Goal: Transaction & Acquisition: Purchase product/service

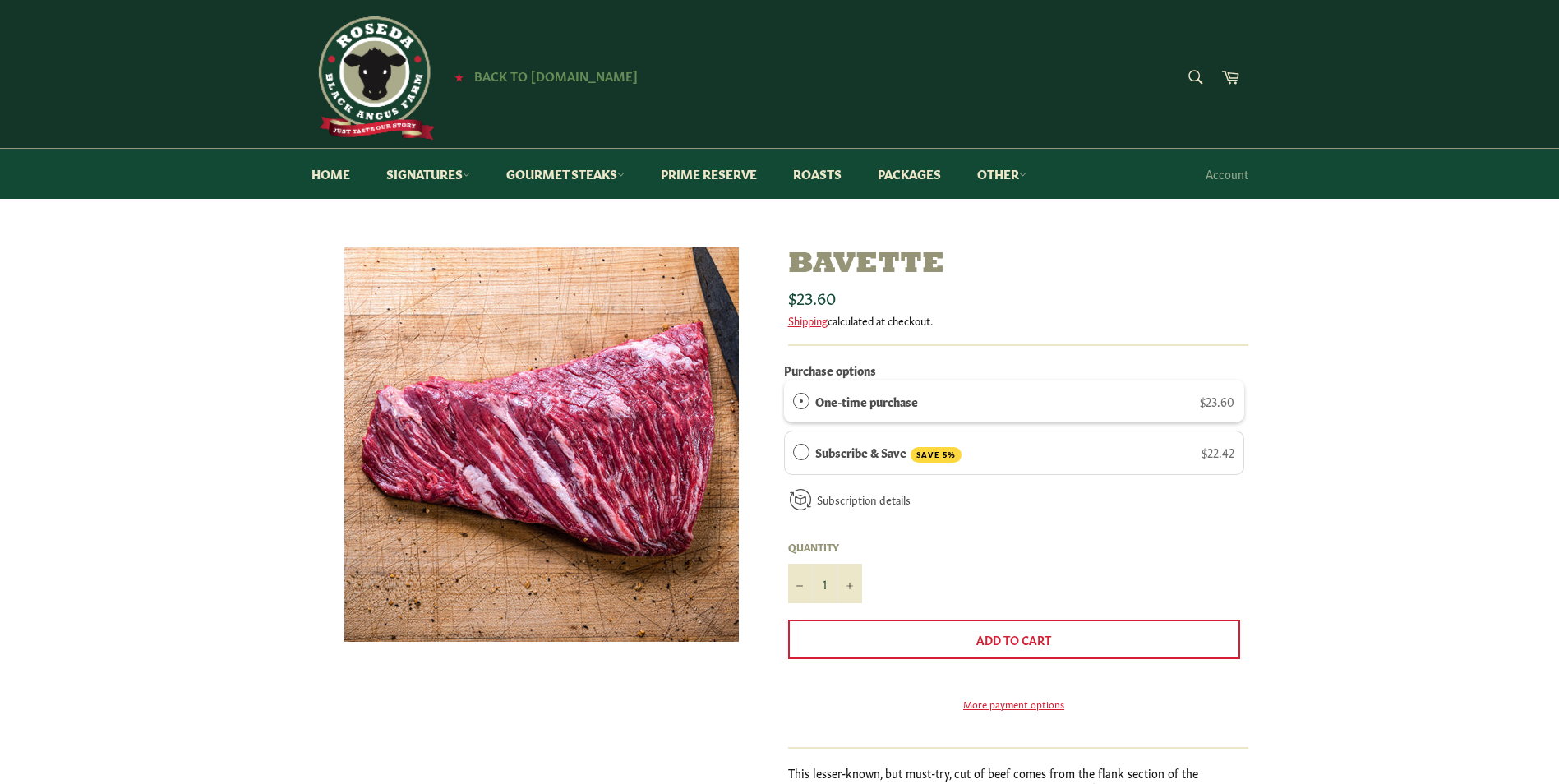
click at [565, 72] on span "Back to [DOMAIN_NAME]" at bounding box center [556, 74] width 164 height 17
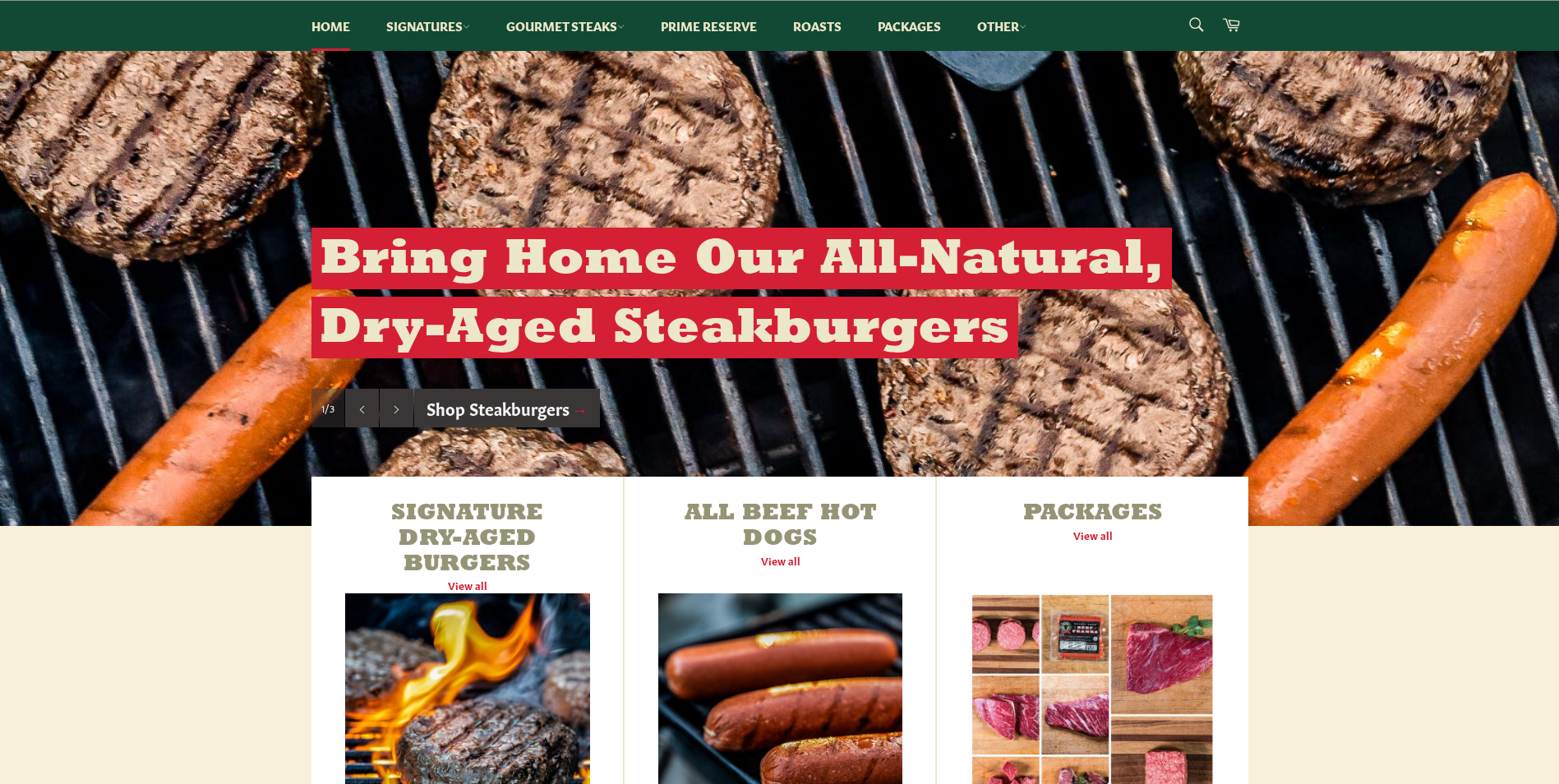
scroll to position [575, 0]
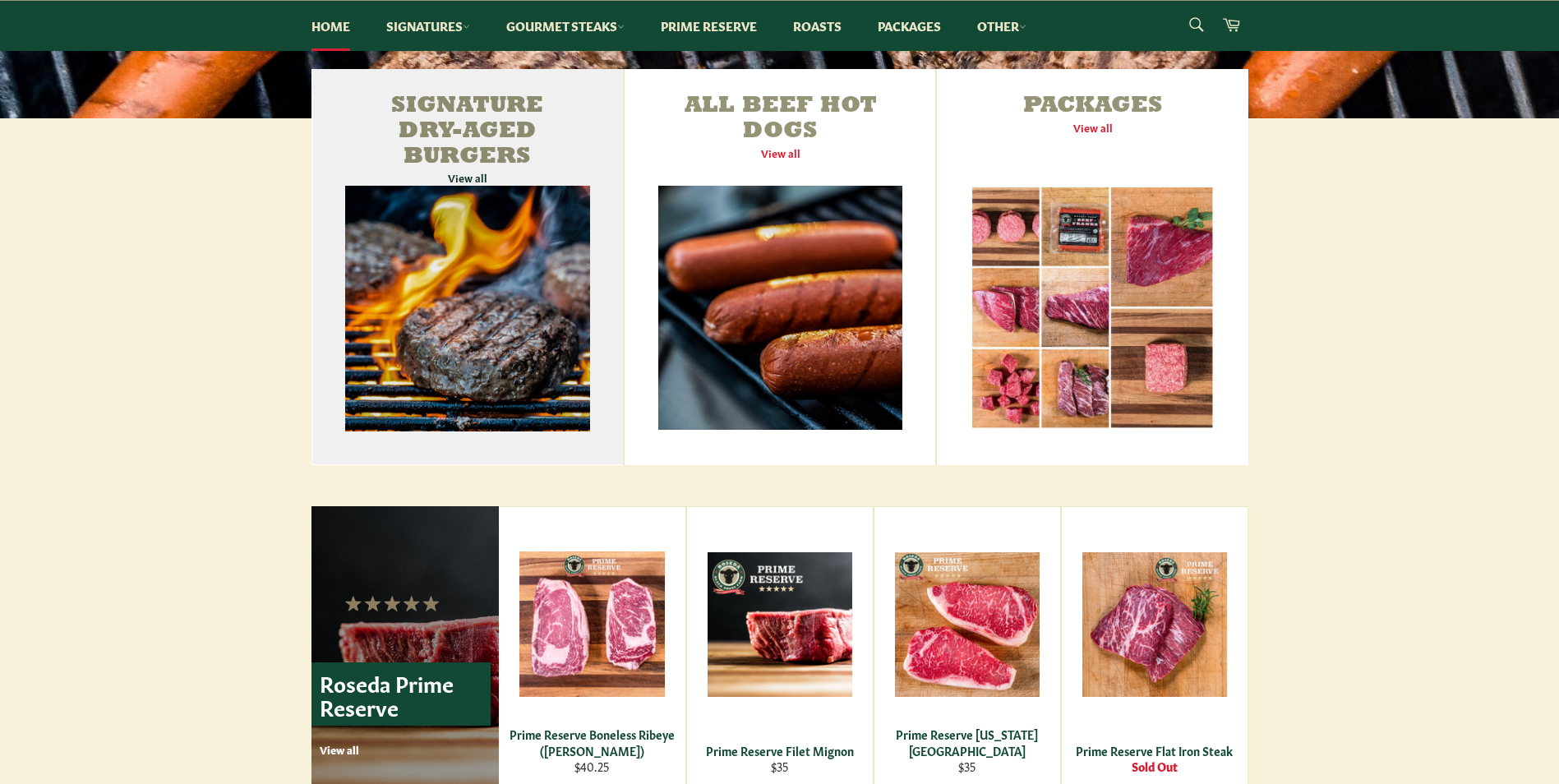
click at [486, 322] on link "Signature Dry-Aged Burgers View all" at bounding box center [468, 267] width 313 height 396
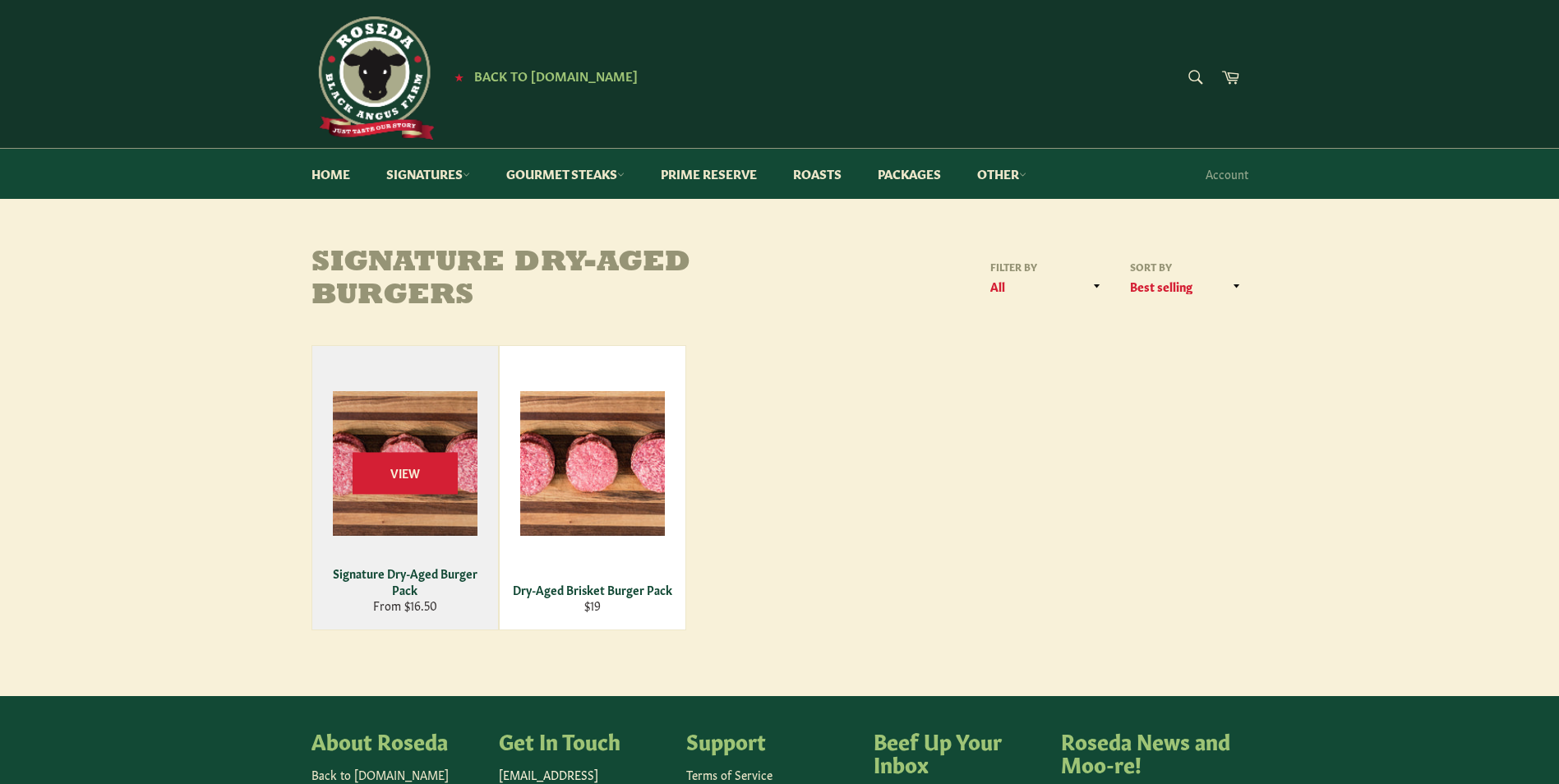
click at [400, 536] on div "View" at bounding box center [405, 487] width 186 height 283
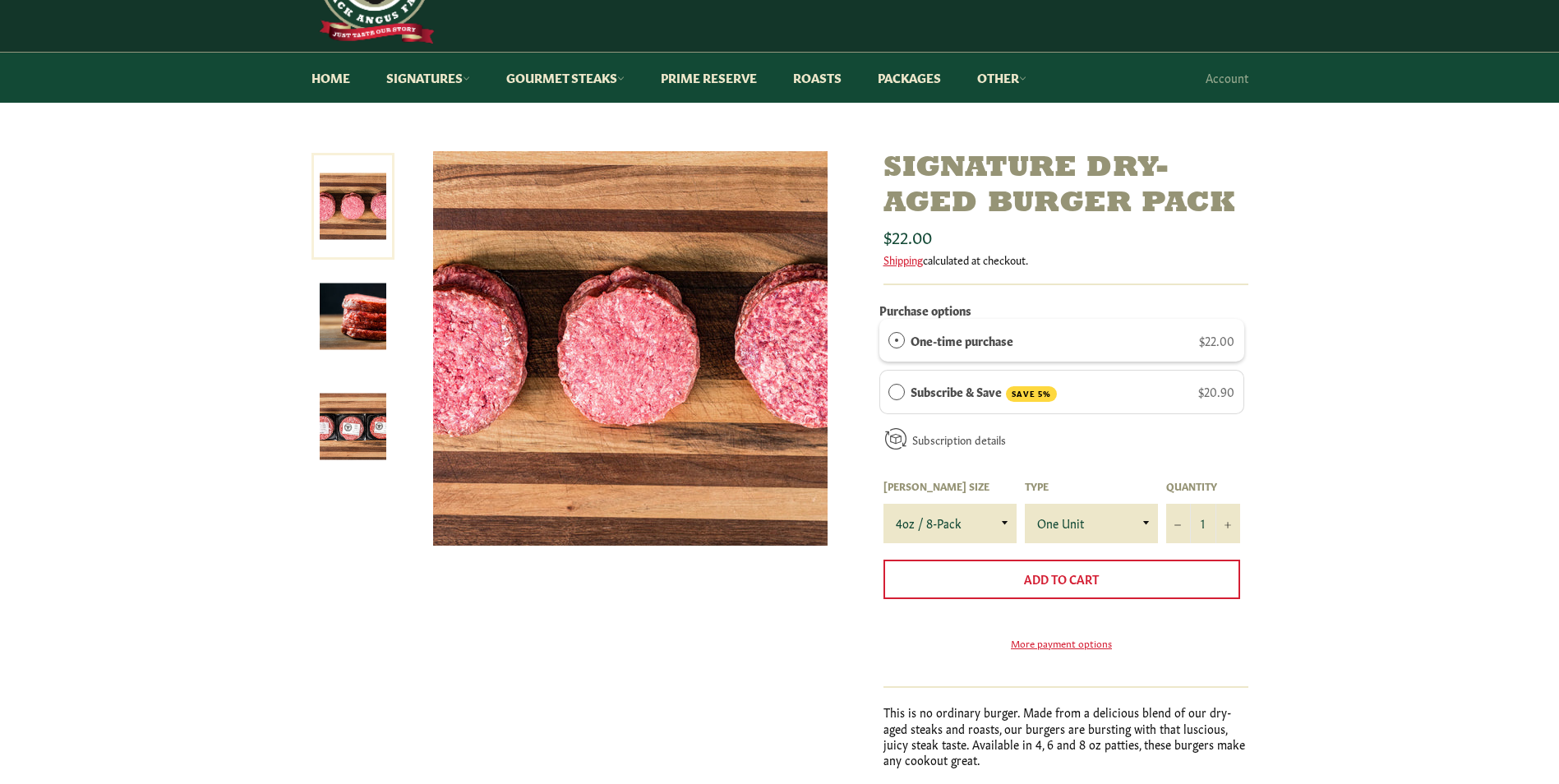
scroll to position [82, 0]
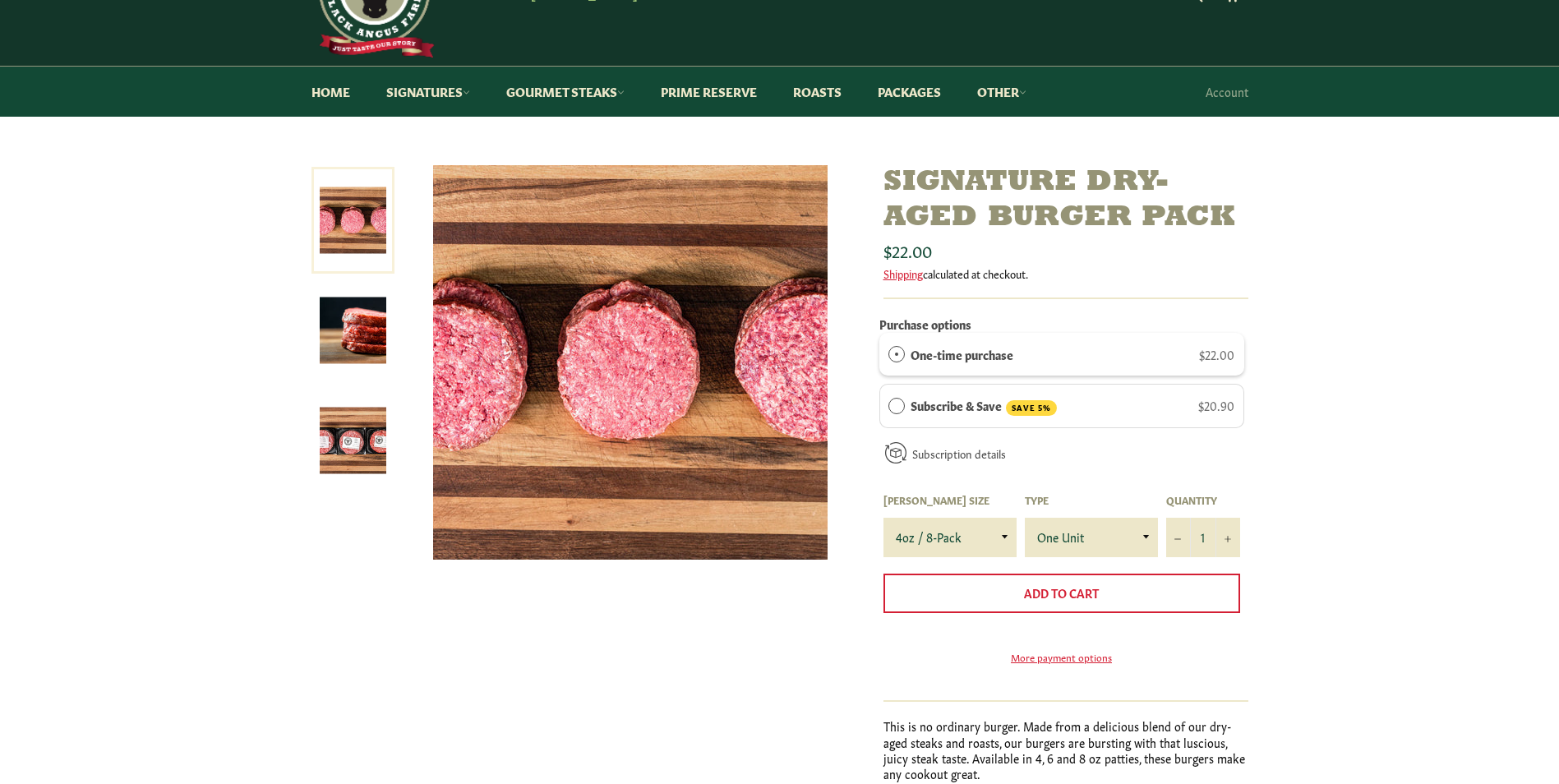
click at [354, 335] on img at bounding box center [353, 331] width 66 height 66
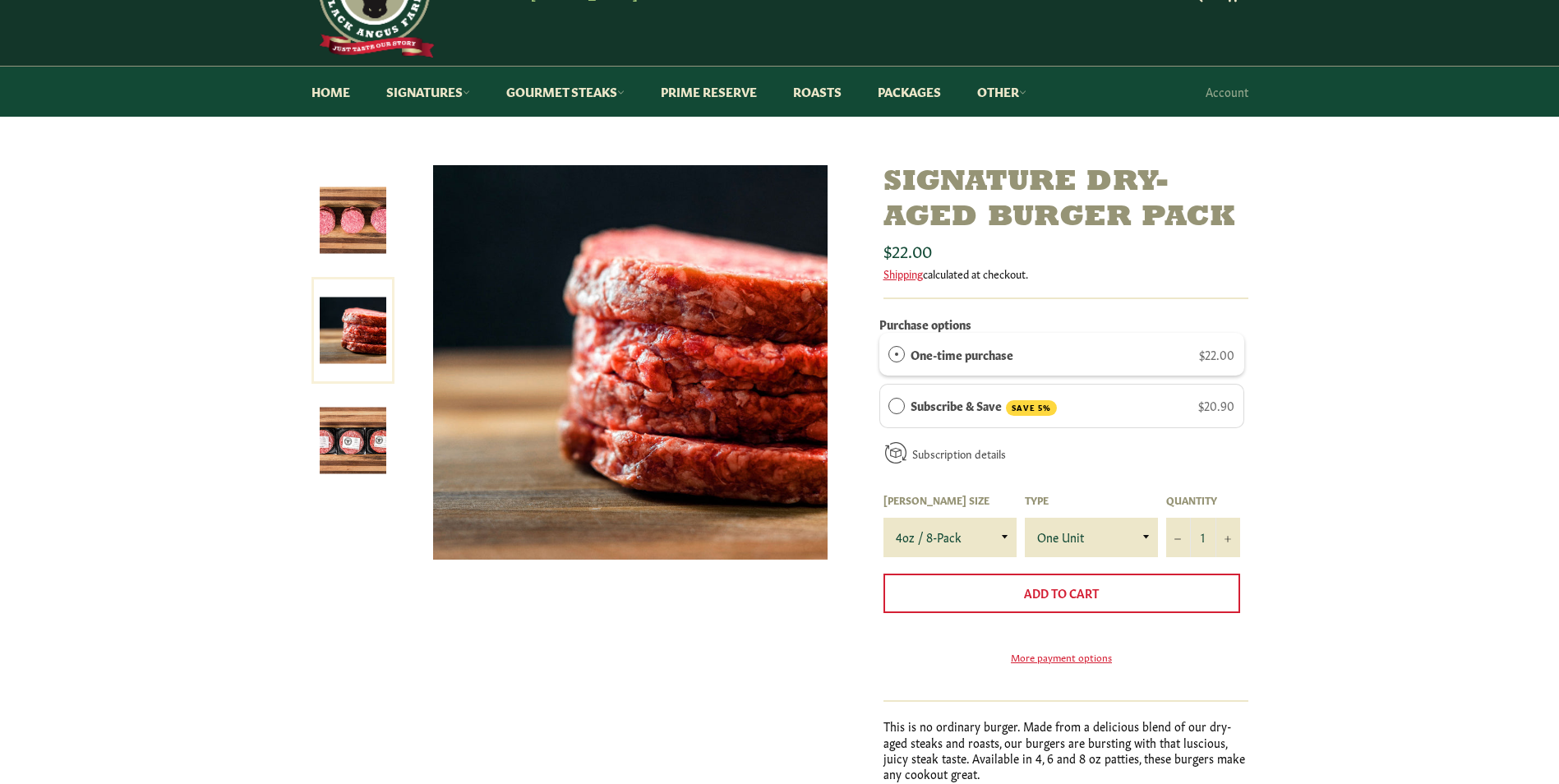
click at [373, 435] on img at bounding box center [353, 440] width 66 height 66
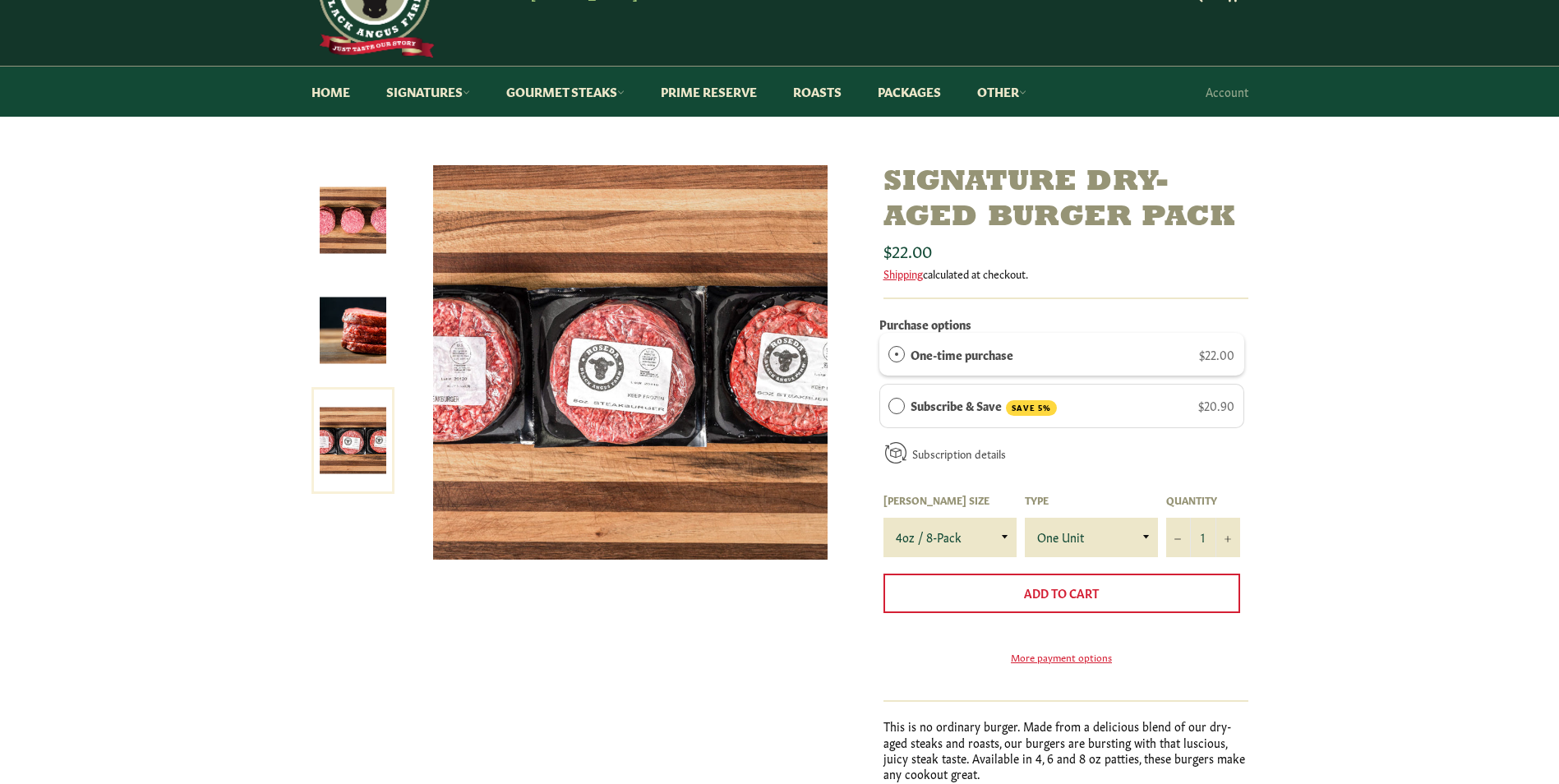
click at [375, 344] on img at bounding box center [353, 331] width 66 height 66
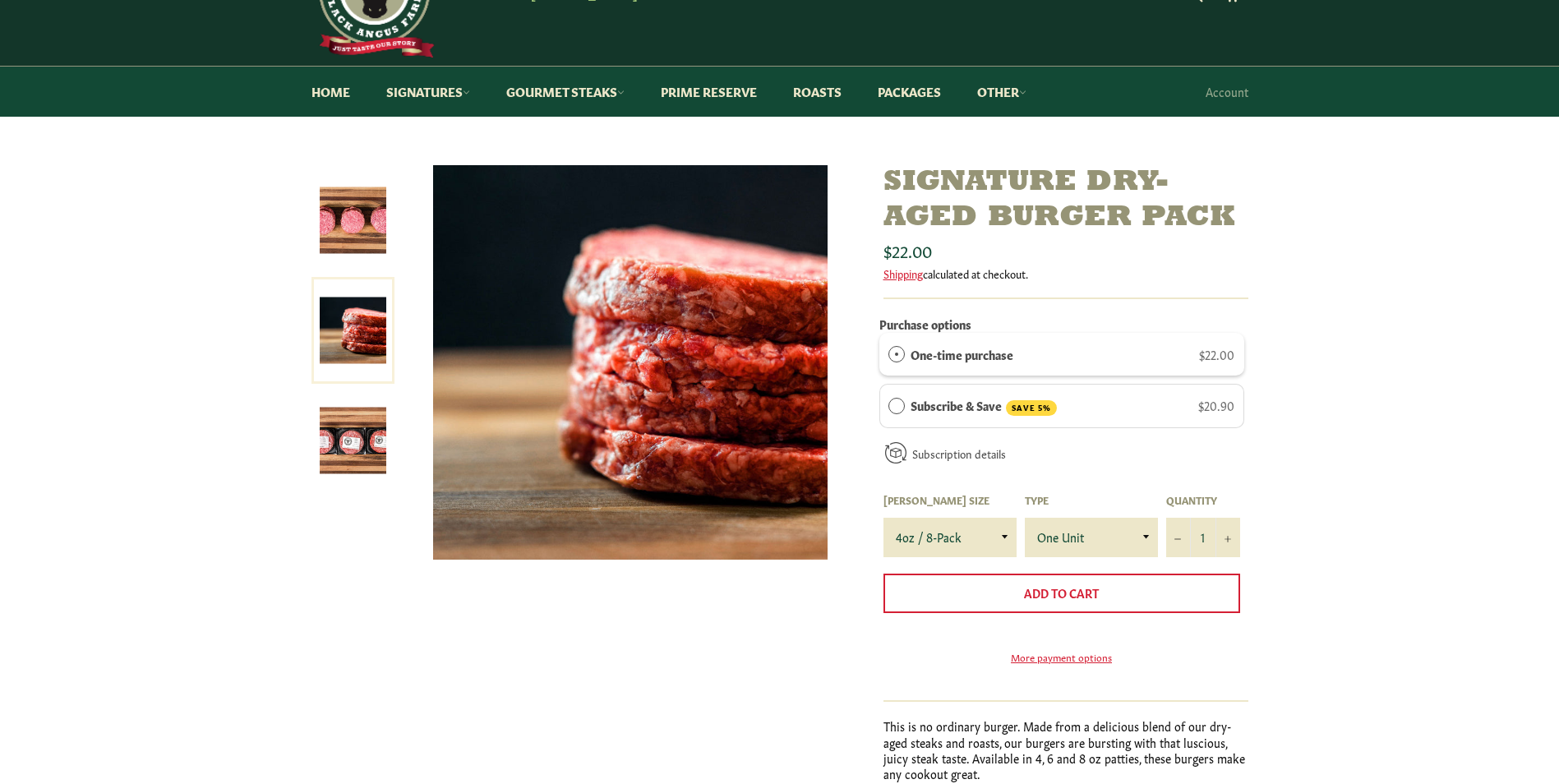
click at [370, 243] on img at bounding box center [353, 221] width 66 height 66
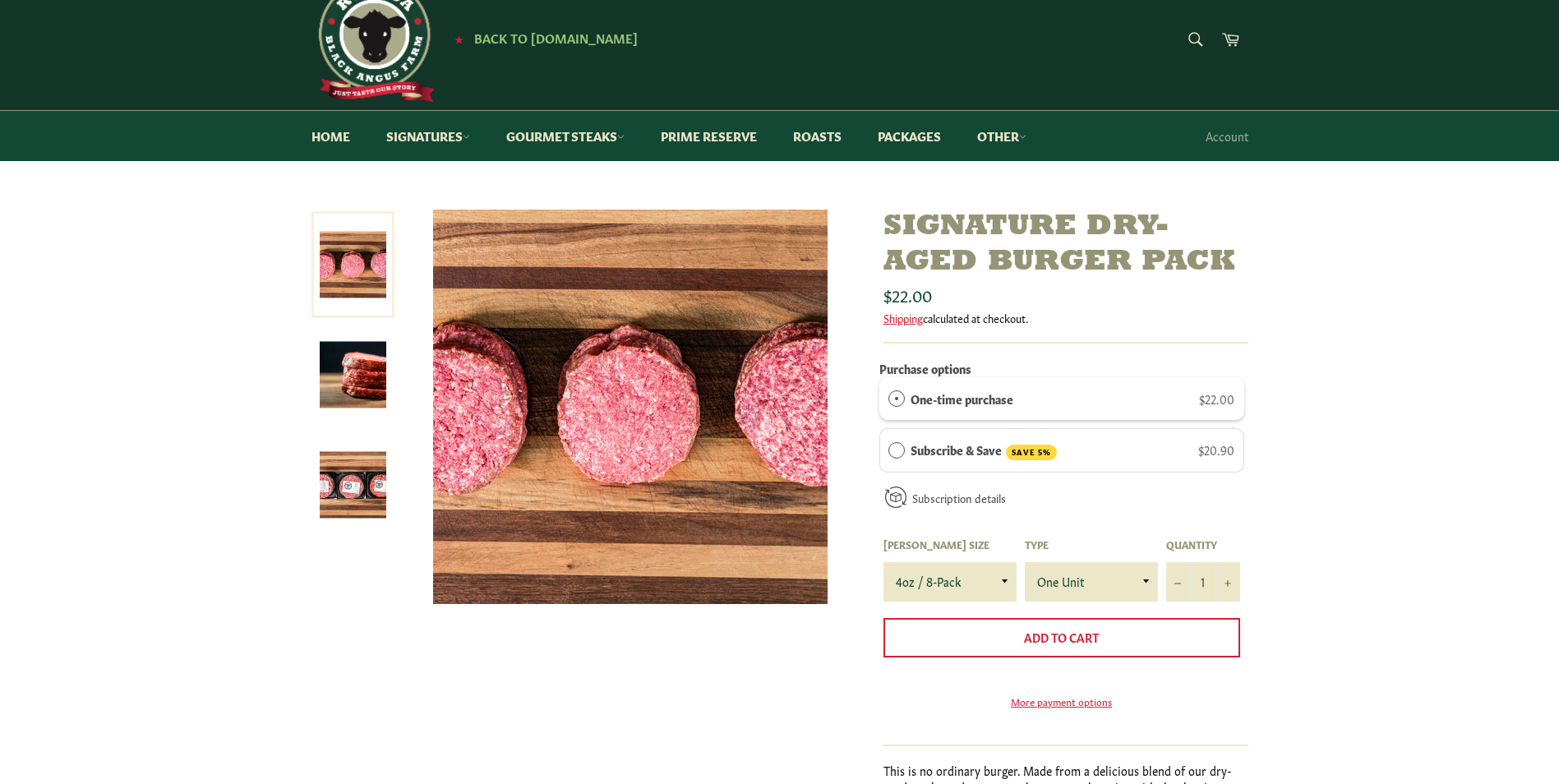
scroll to position [0, 0]
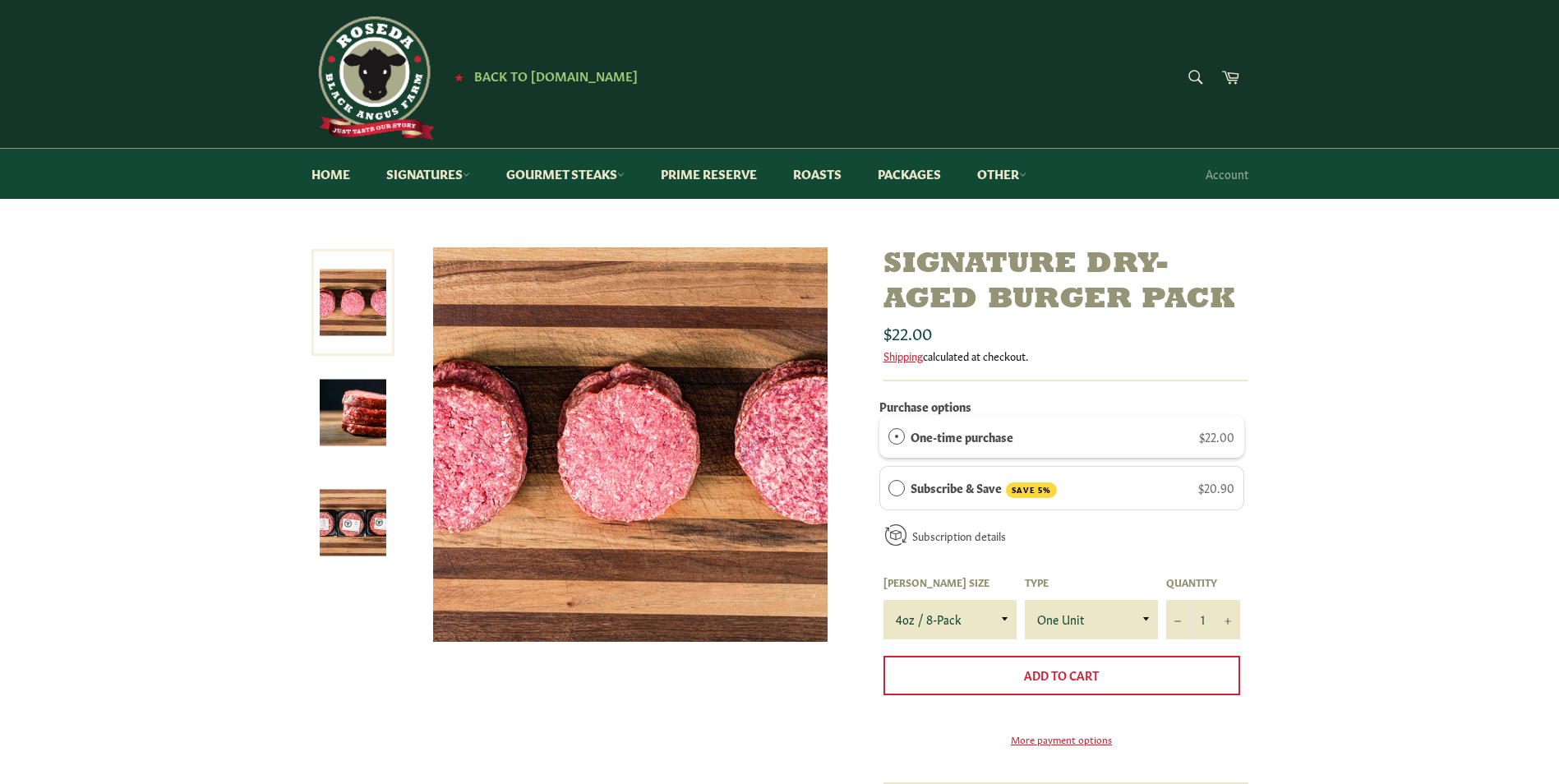
click at [375, 99] on img at bounding box center [373, 78] width 123 height 123
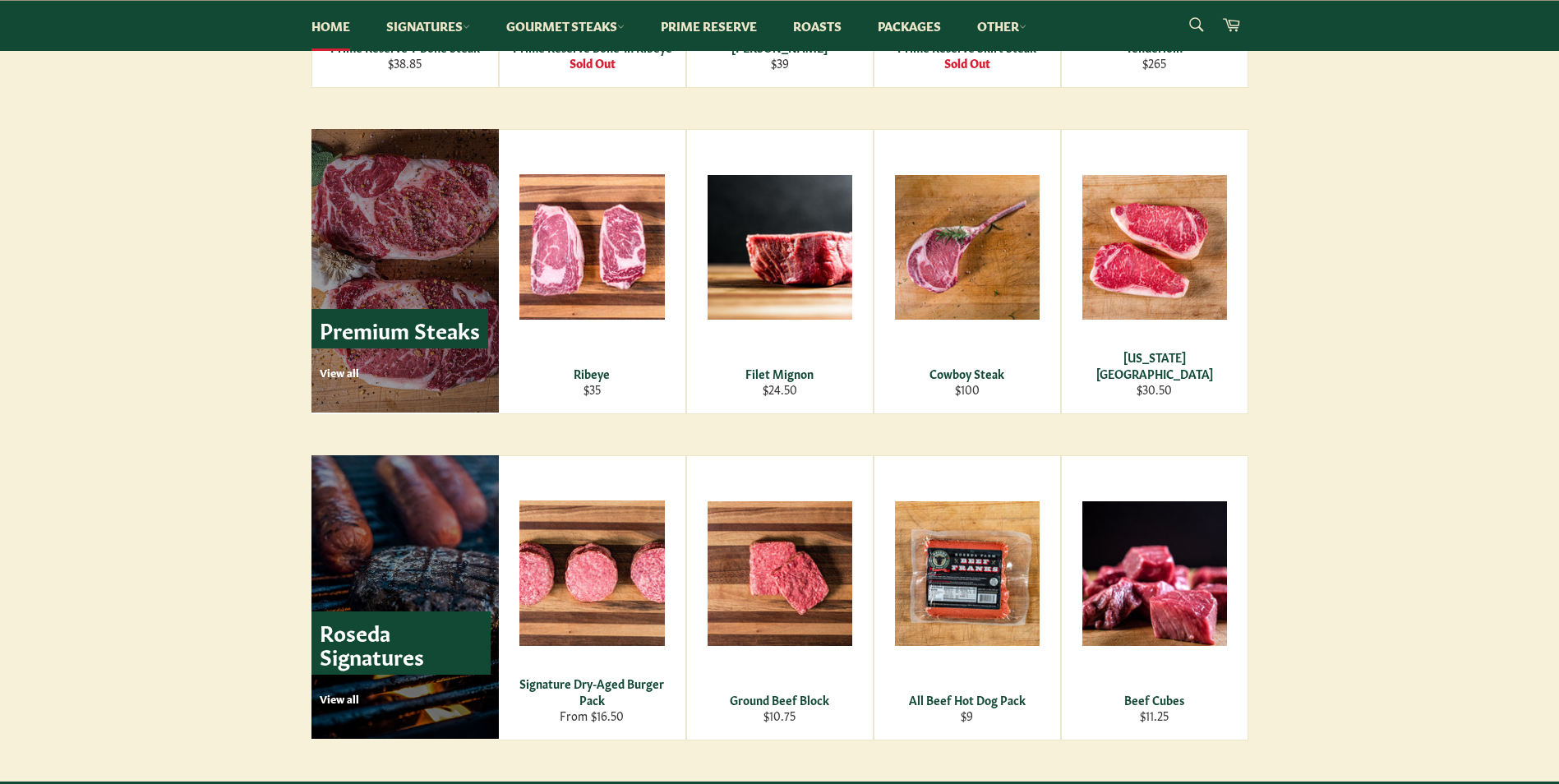
scroll to position [1971, 0]
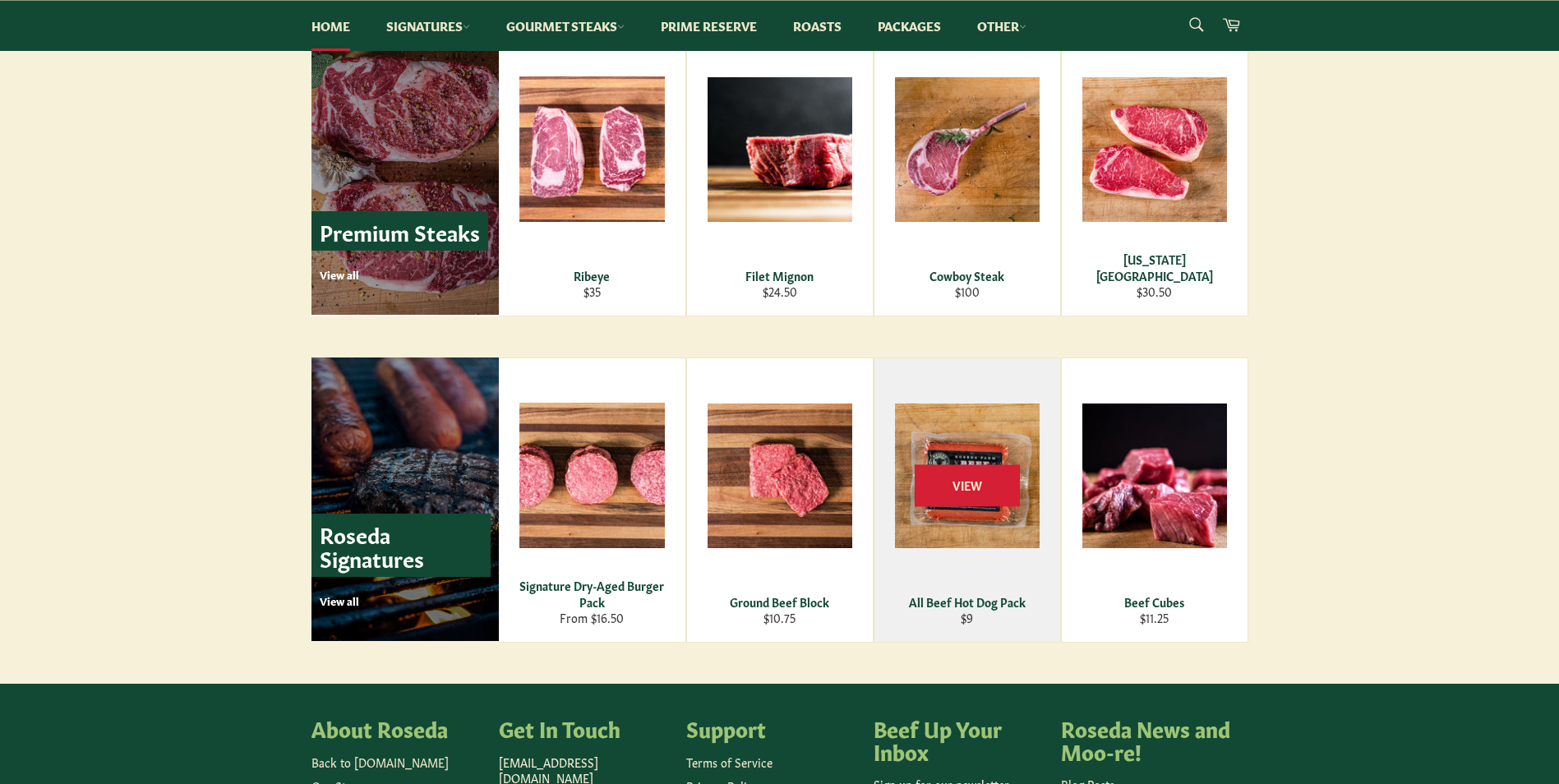
click at [956, 545] on div "View" at bounding box center [967, 500] width 186 height 283
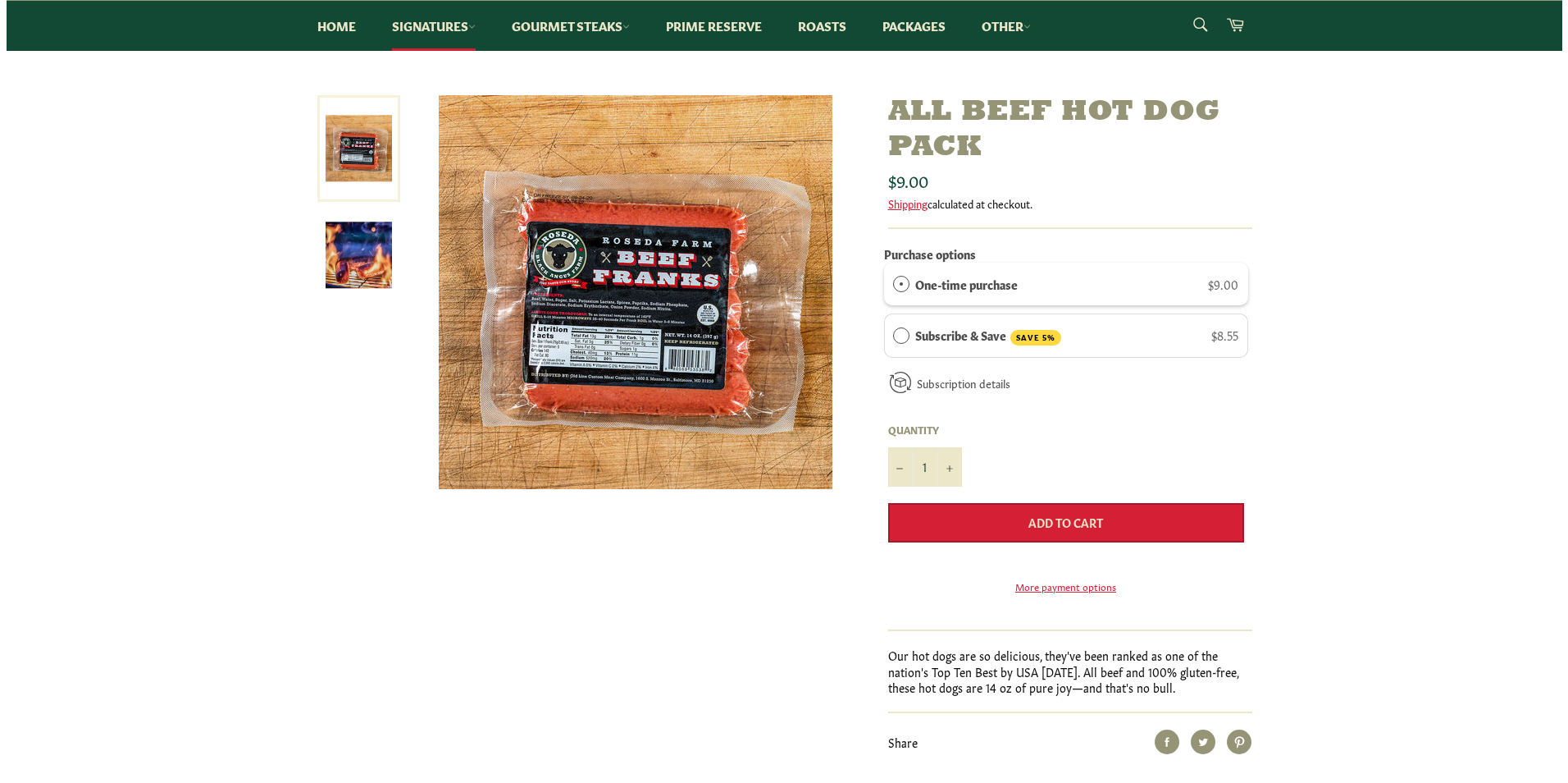
scroll to position [82, 0]
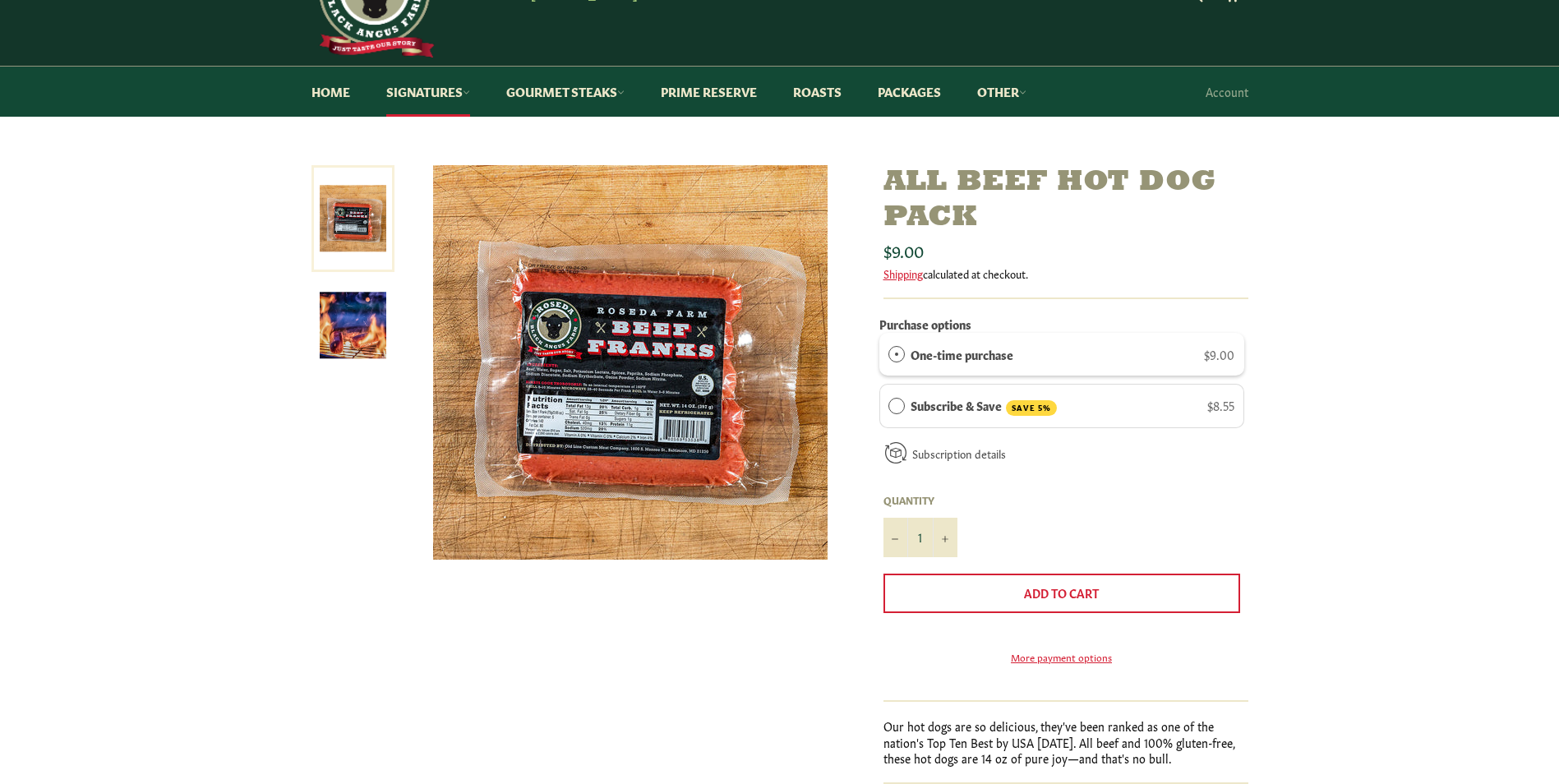
click at [615, 415] on img at bounding box center [630, 362] width 394 height 394
